Goal: Transaction & Acquisition: Purchase product/service

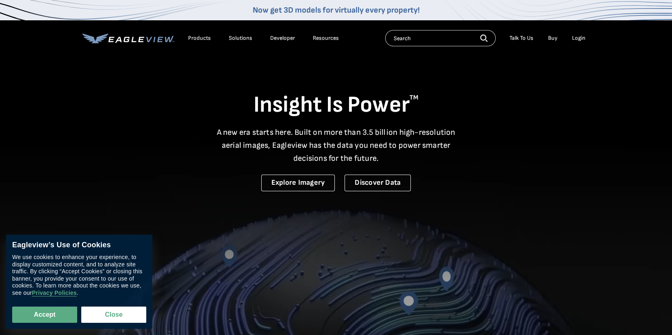
click at [577, 37] on div "Login" at bounding box center [578, 38] width 13 height 7
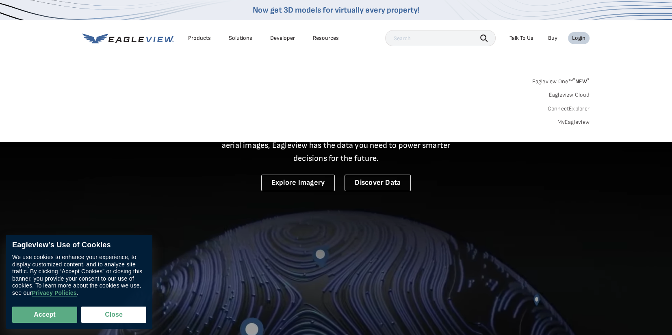
click at [578, 39] on div "Login" at bounding box center [578, 38] width 13 height 7
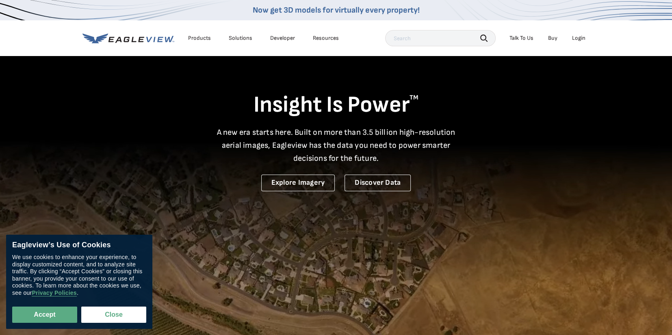
click at [578, 39] on div "Login" at bounding box center [578, 38] width 13 height 7
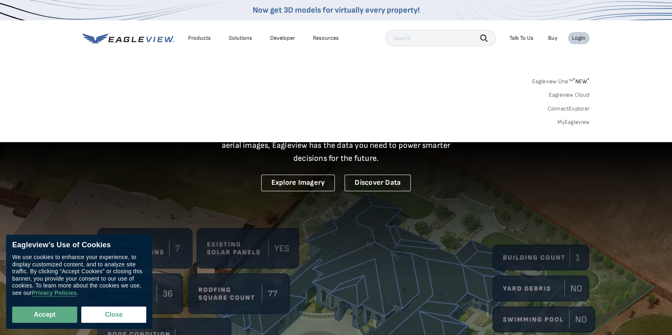
click at [563, 81] on link "Eagleview One™ * NEW *" at bounding box center [561, 80] width 58 height 9
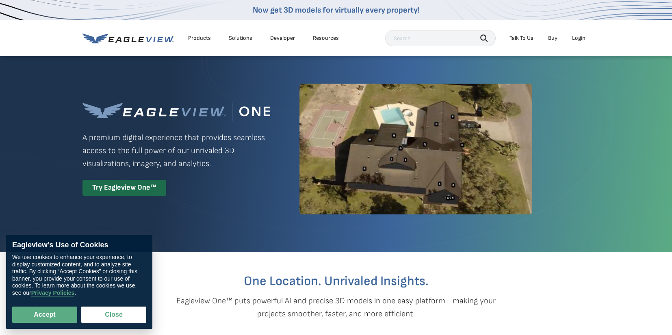
click at [581, 37] on div "Login" at bounding box center [578, 38] width 13 height 7
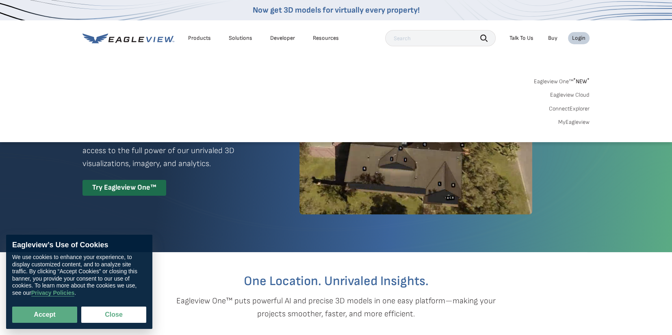
click at [569, 124] on link "MyEagleview" at bounding box center [573, 122] width 31 height 7
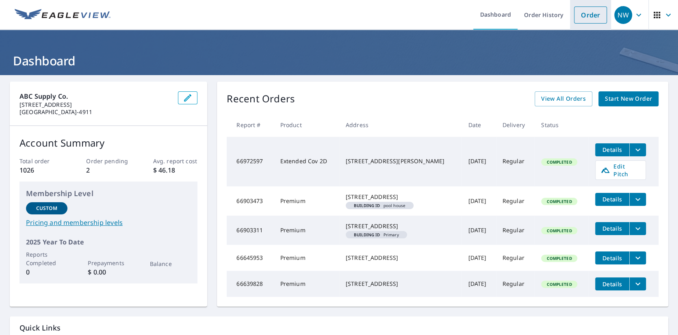
click at [576, 19] on link "Order" at bounding box center [590, 15] width 33 height 17
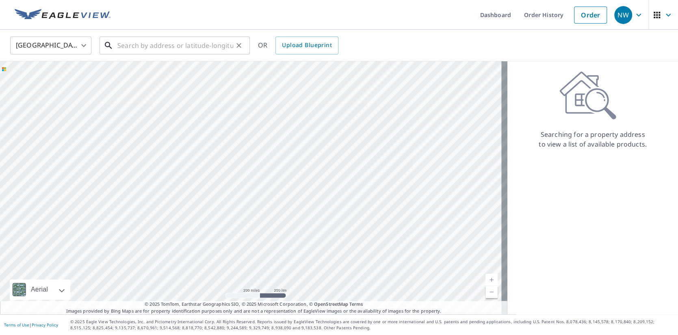
click at [143, 45] on input "text" at bounding box center [175, 45] width 116 height 23
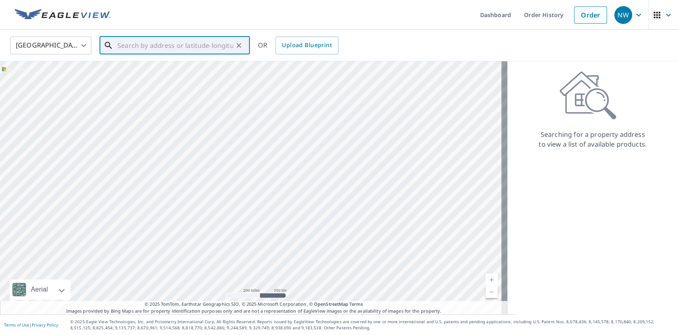
paste input "107 Monroe St"
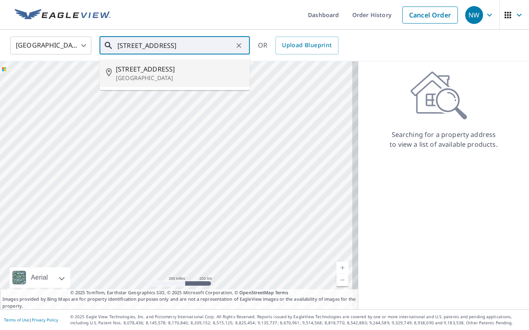
click at [135, 74] on p "Nocona, TX 76255" at bounding box center [180, 78] width 128 height 8
type input "107 Monroe St Nocona, TX 76255"
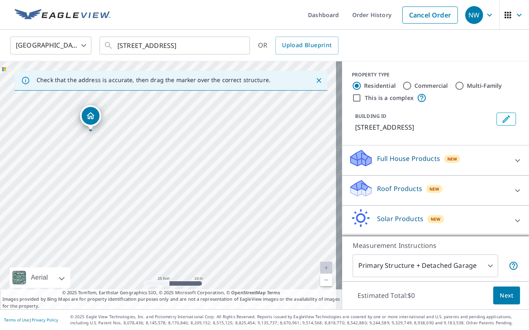
drag, startPoint x: 185, startPoint y: 201, endPoint x: 180, endPoint y: 166, distance: 35.3
click at [180, 166] on div "107 Monroe St Nocona, TX 76255" at bounding box center [171, 185] width 342 height 248
click at [320, 279] on link "Current Level 20, Zoom Out" at bounding box center [326, 280] width 12 height 12
drag, startPoint x: 214, startPoint y: 171, endPoint x: 242, endPoint y: 179, distance: 28.7
click at [242, 179] on div "107 Monroe St Nocona, TX 76255" at bounding box center [171, 185] width 342 height 248
